Goal: Information Seeking & Learning: Learn about a topic

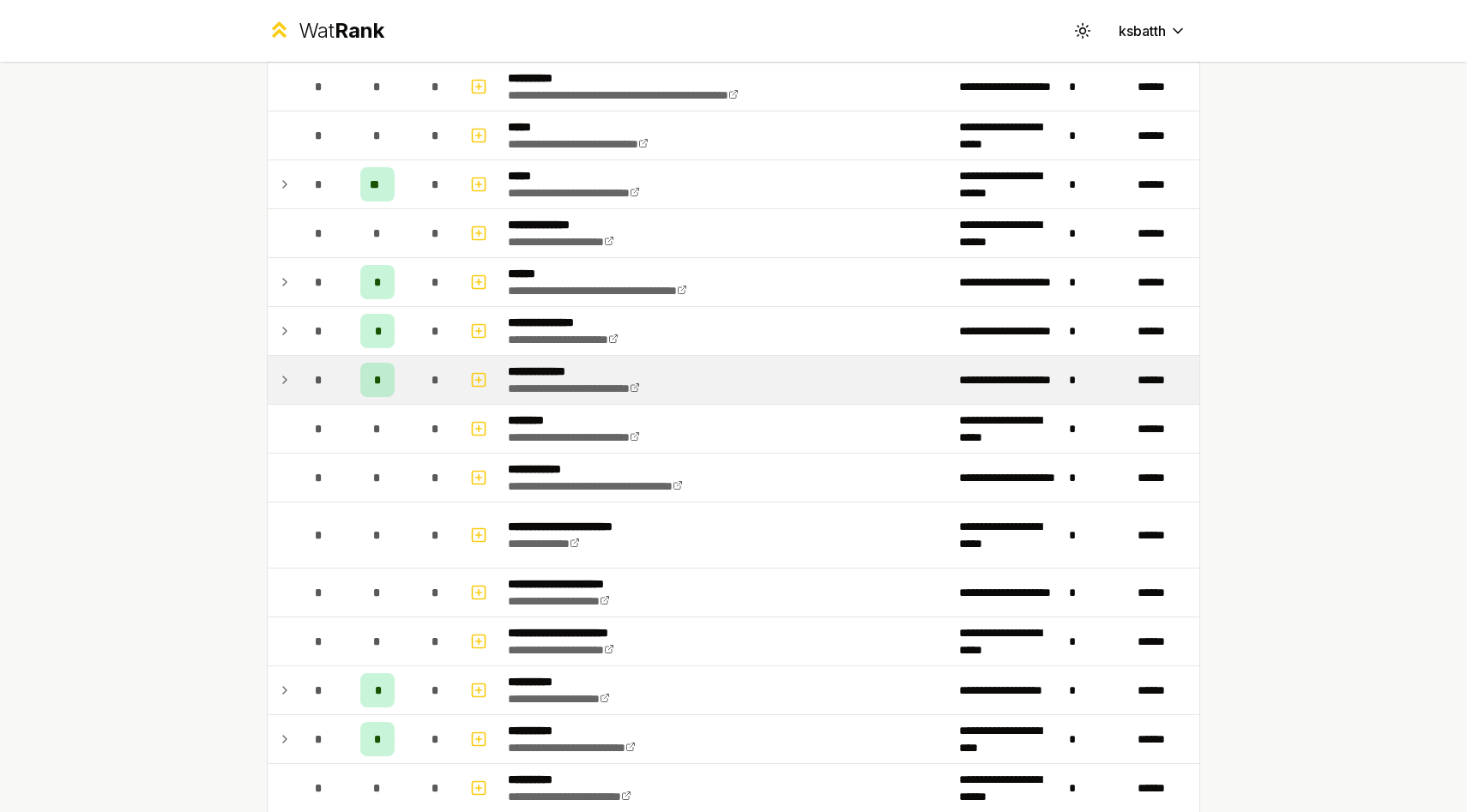
scroll to position [1761, 0]
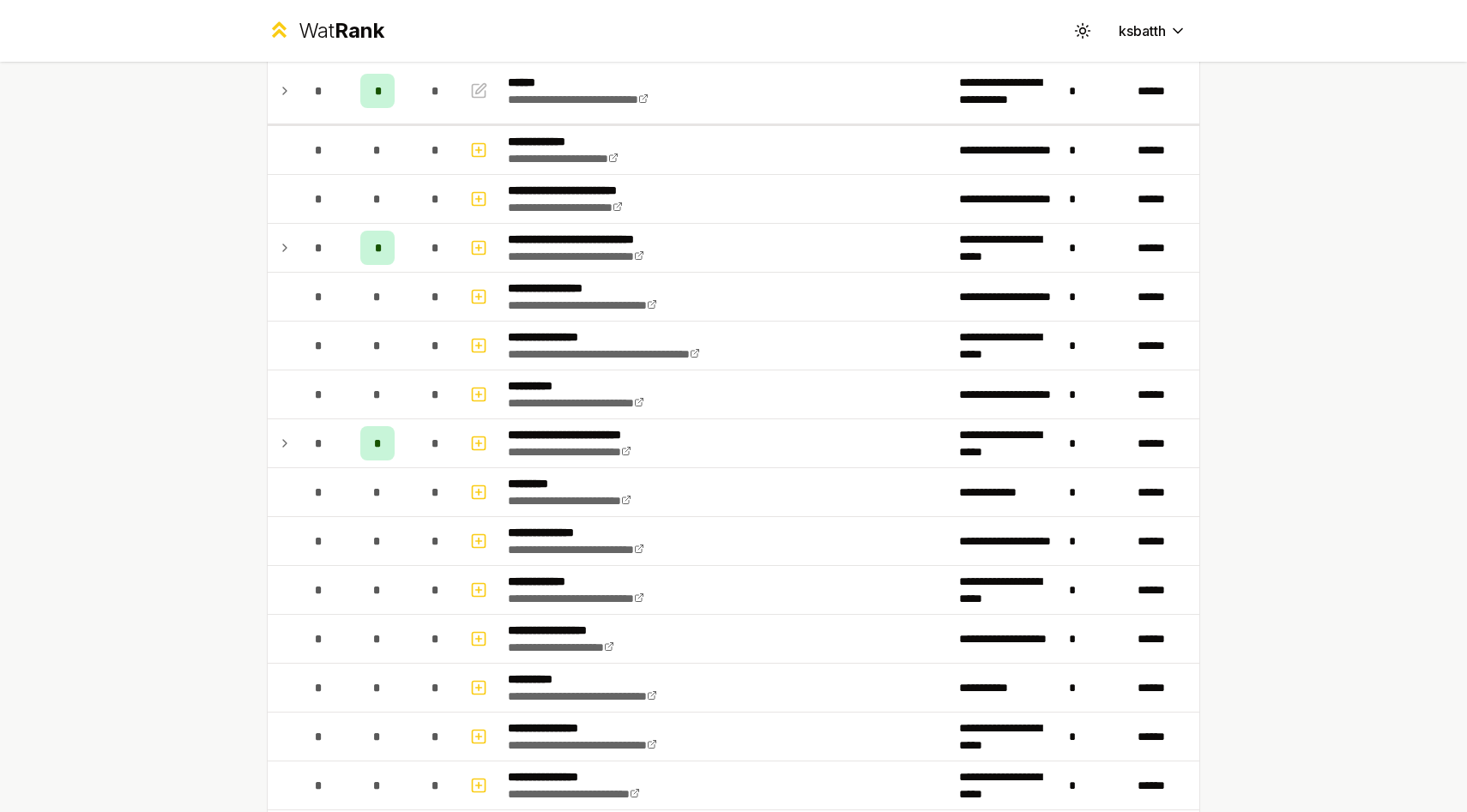
scroll to position [1290, 0]
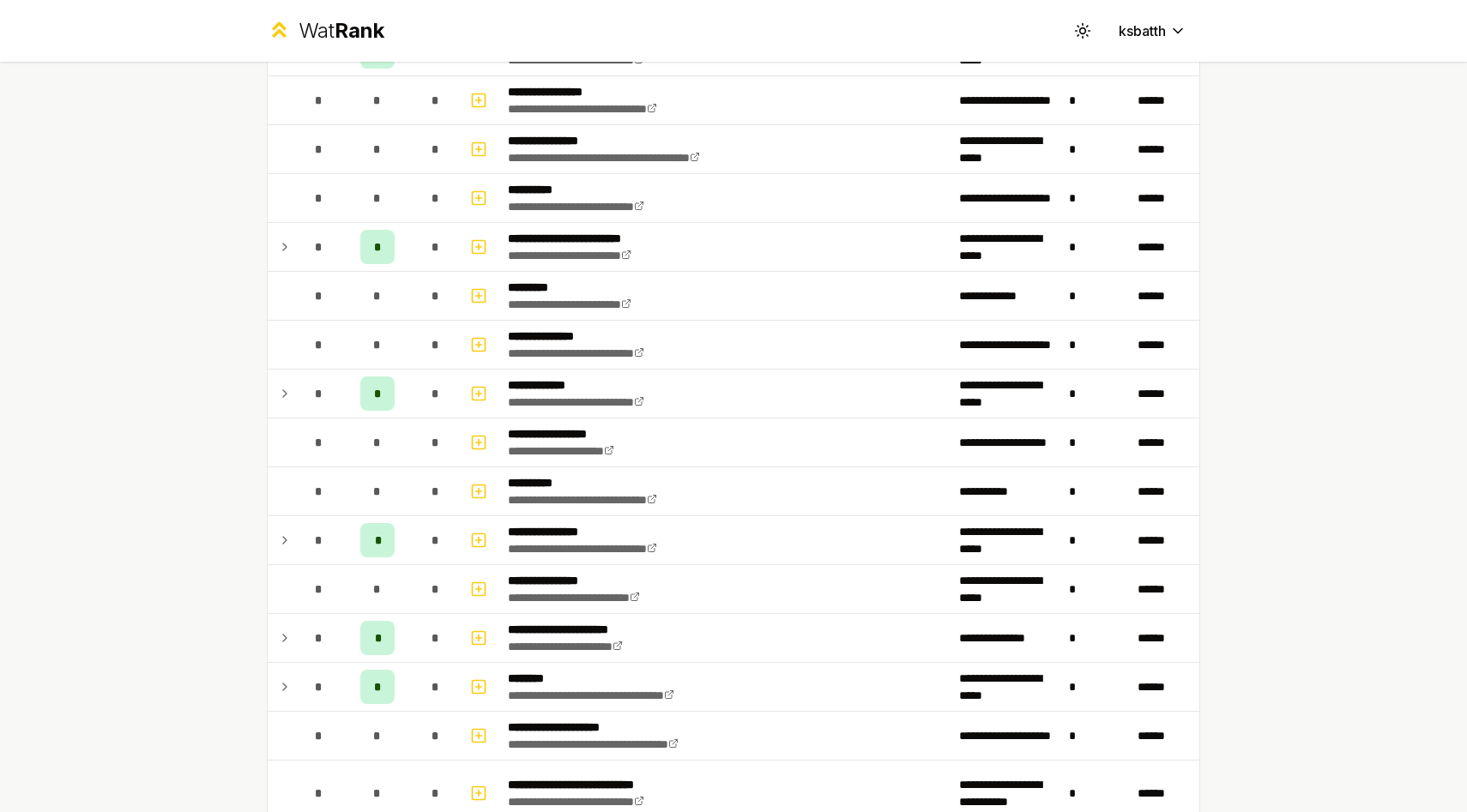
scroll to position [443, 0]
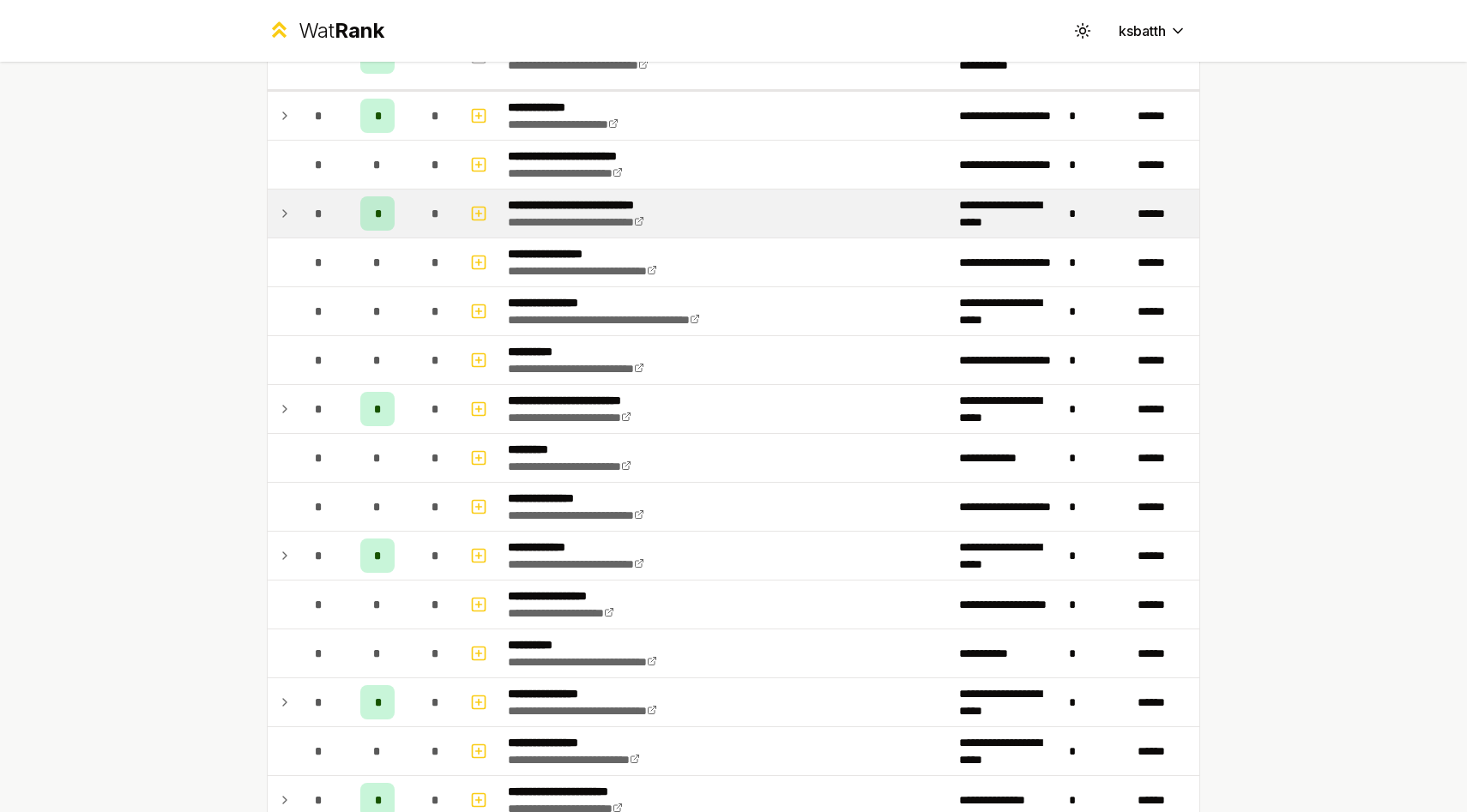
click at [677, 199] on p "**********" at bounding box center [600, 205] width 186 height 17
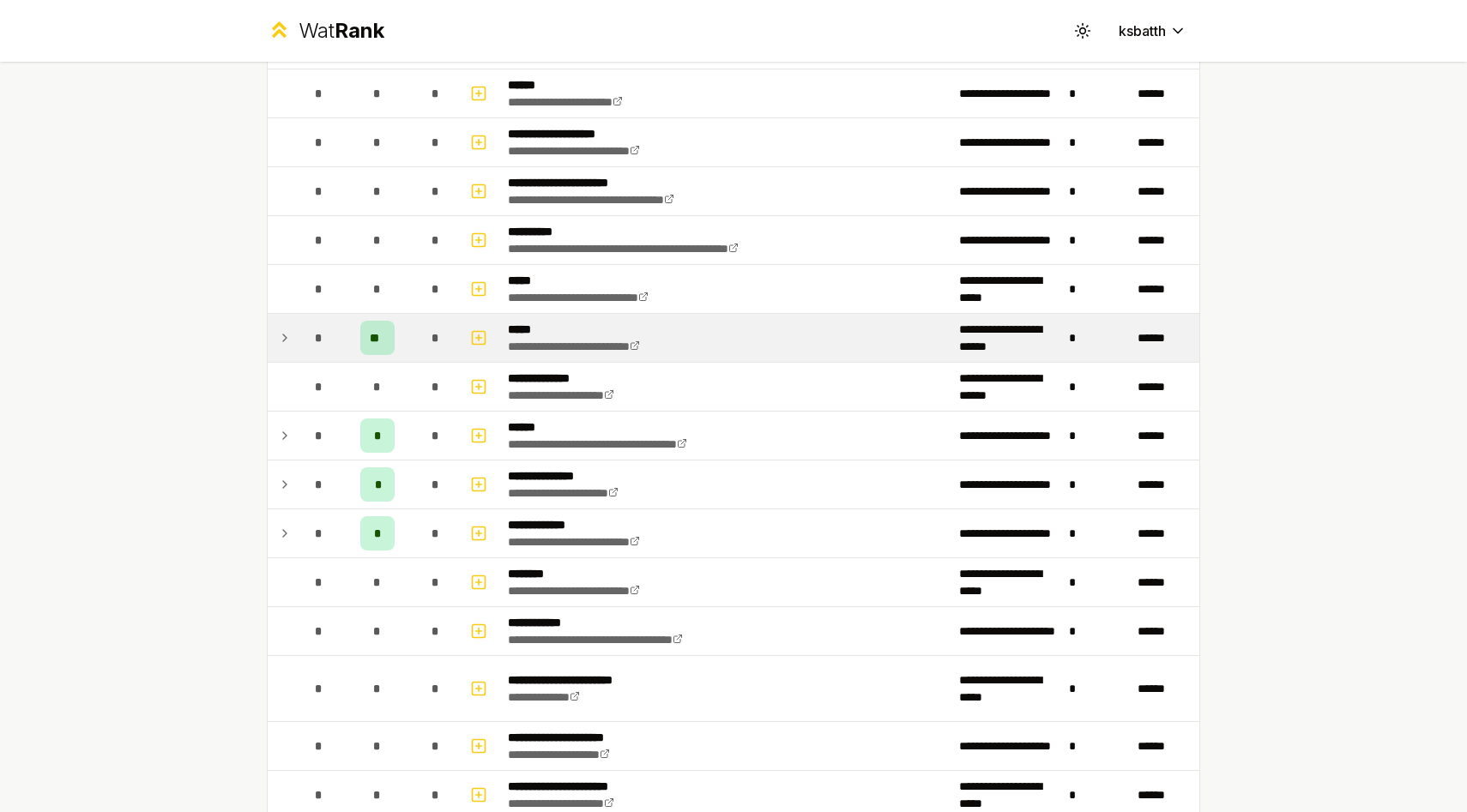
scroll to position [0, 0]
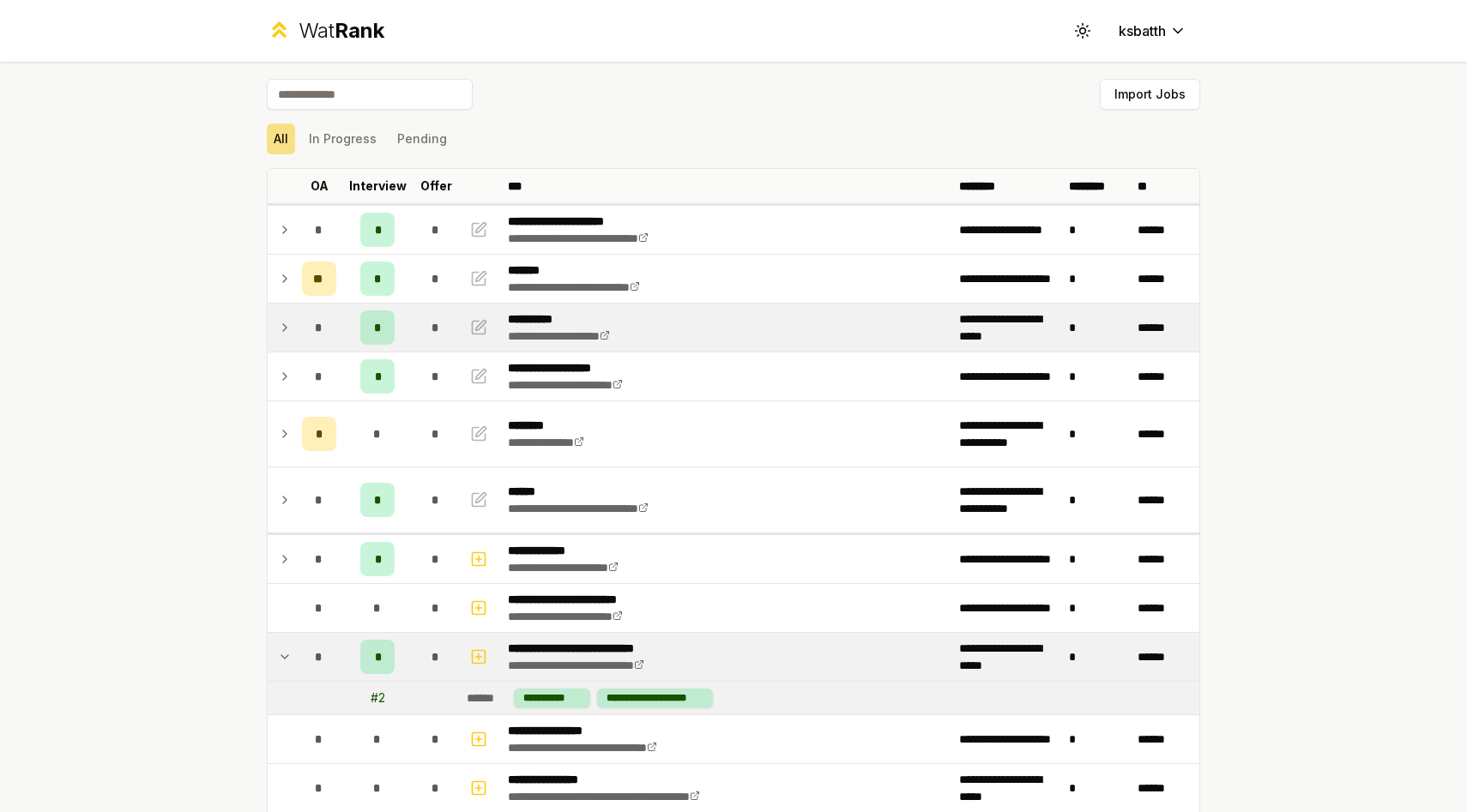
click at [271, 336] on td at bounding box center [281, 328] width 28 height 48
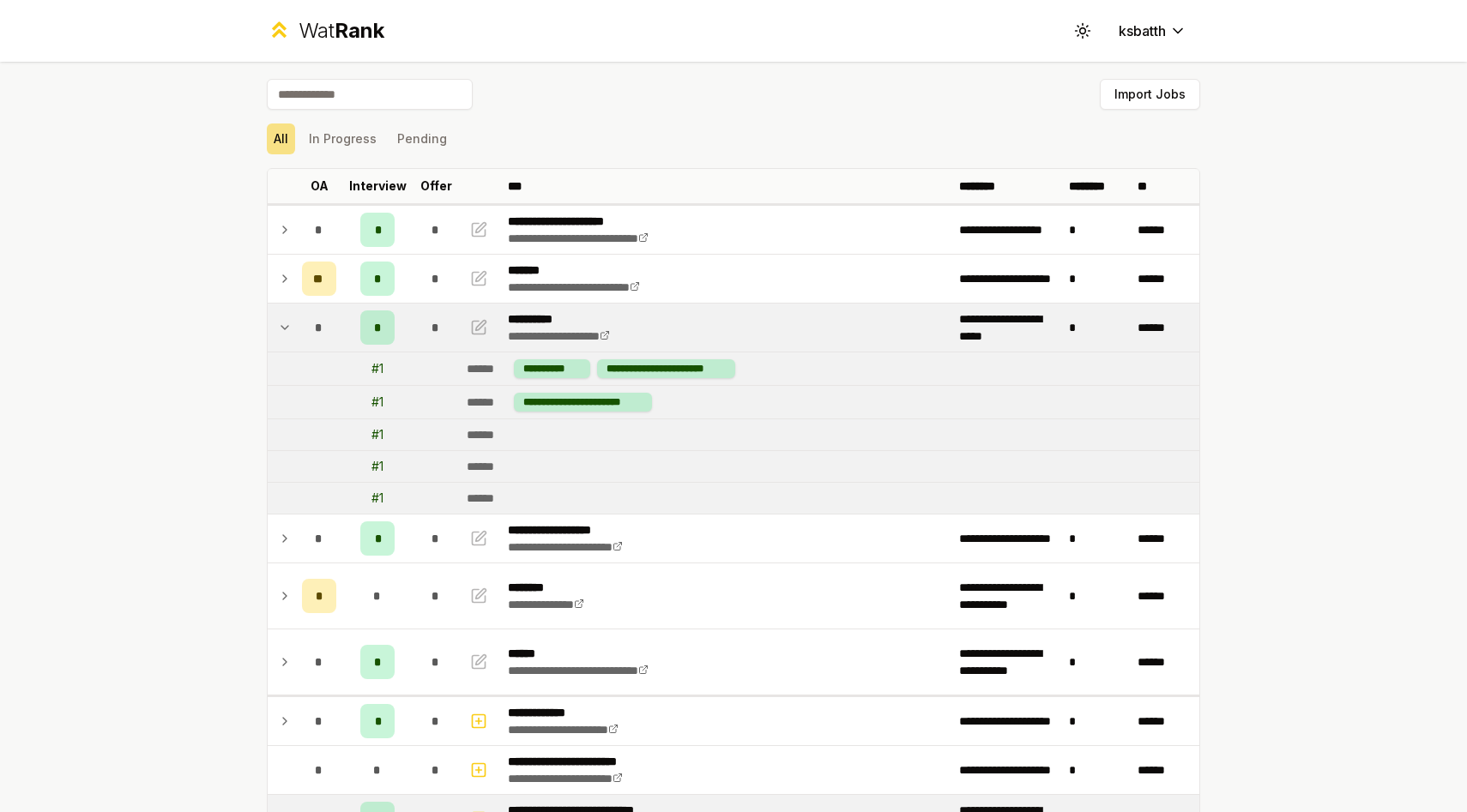
click at [281, 333] on icon at bounding box center [284, 327] width 13 height 20
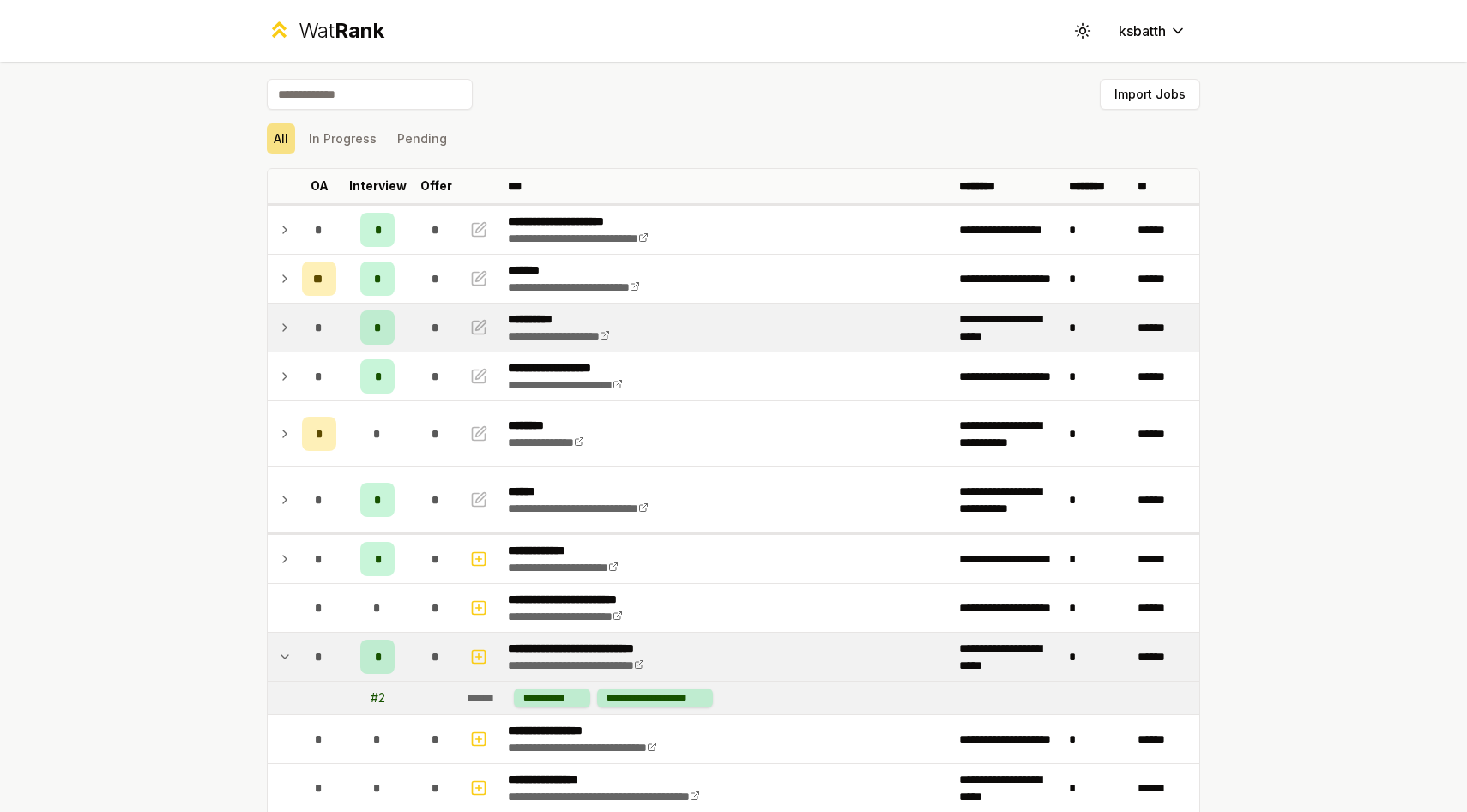
click at [281, 333] on icon at bounding box center [284, 327] width 13 height 20
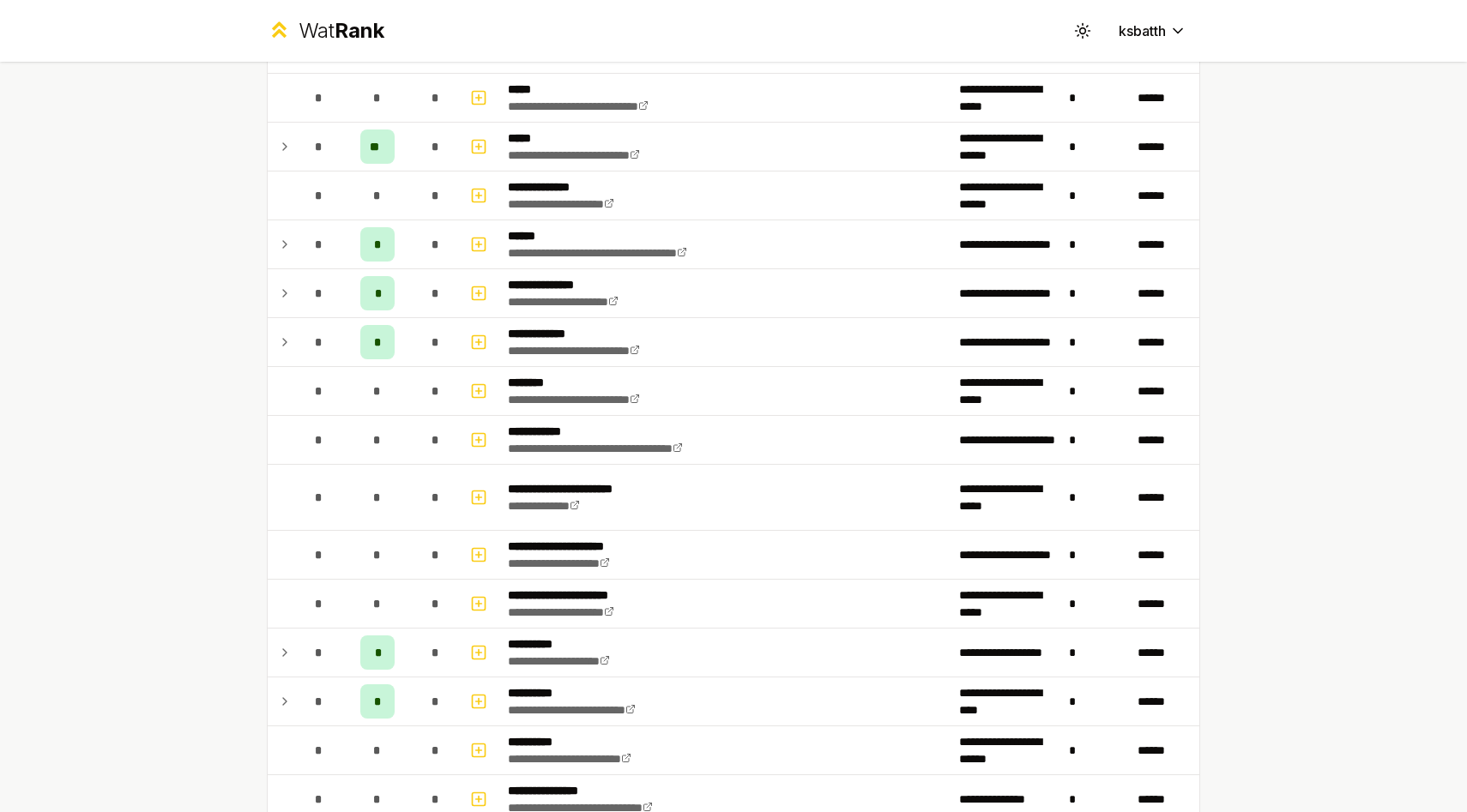
scroll to position [1993, 0]
